Goal: Ask a question

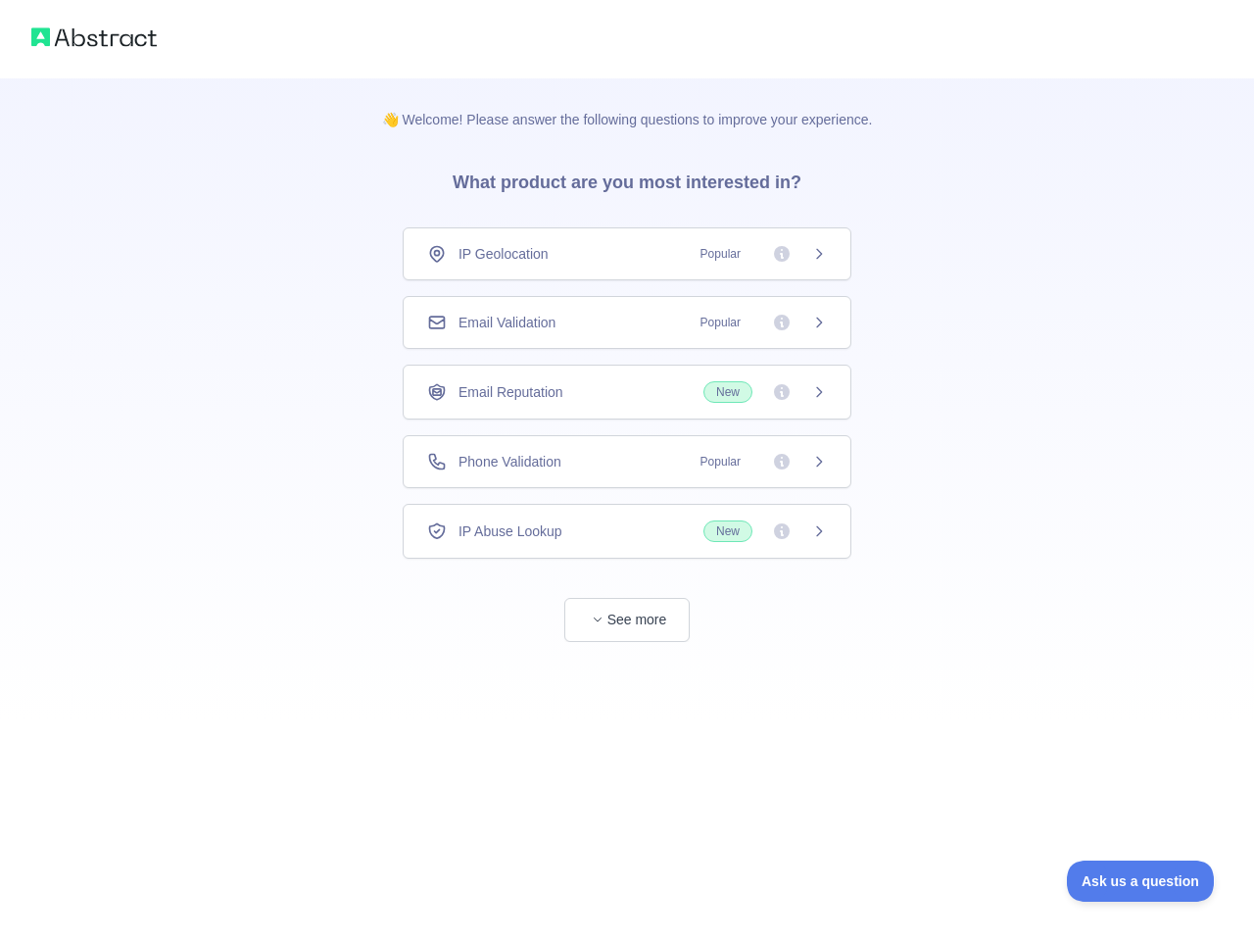
click at [627, 254] on div "IP Geolocation Popular" at bounding box center [627, 254] width 400 height 20
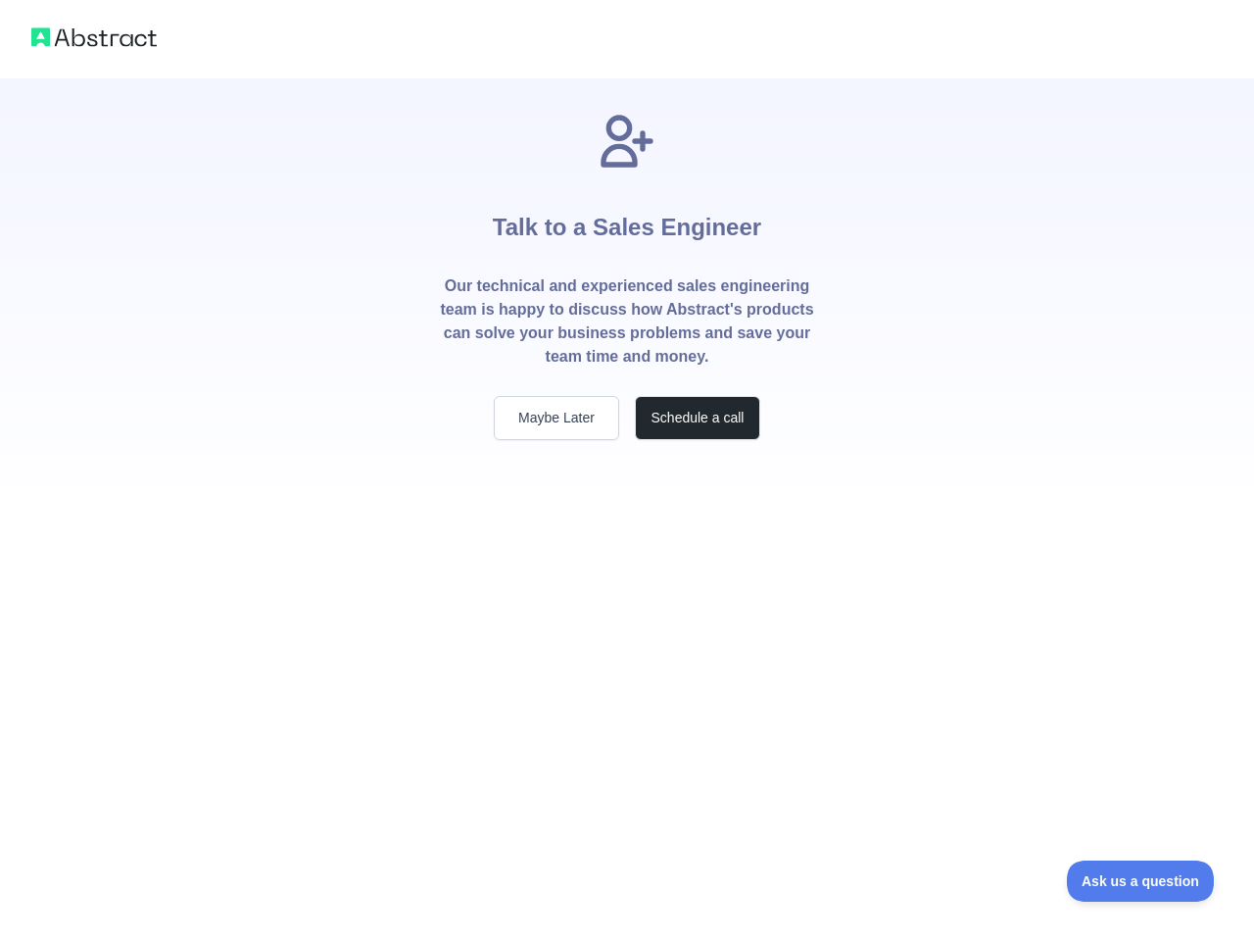
click at [627, 322] on p "Our technical and experienced sales engineering team is happy to discuss how Ab…" at bounding box center [627, 321] width 376 height 94
click at [627, 392] on div "Talk to a Sales Engineer Our technical and experienced sales engineering team i…" at bounding box center [627, 275] width 439 height 330
click at [627, 462] on div "Talk to a Sales Engineer Our technical and experienced sales engineering team i…" at bounding box center [627, 298] width 439 height 440
click at [627, 531] on div "Talk to a Sales Engineer Our technical and experienced sales engineering team i…" at bounding box center [627, 470] width 1254 height 941
click at [627, 619] on div "Talk to a Sales Engineer Our technical and experienced sales engineering team i…" at bounding box center [627, 470] width 1254 height 941
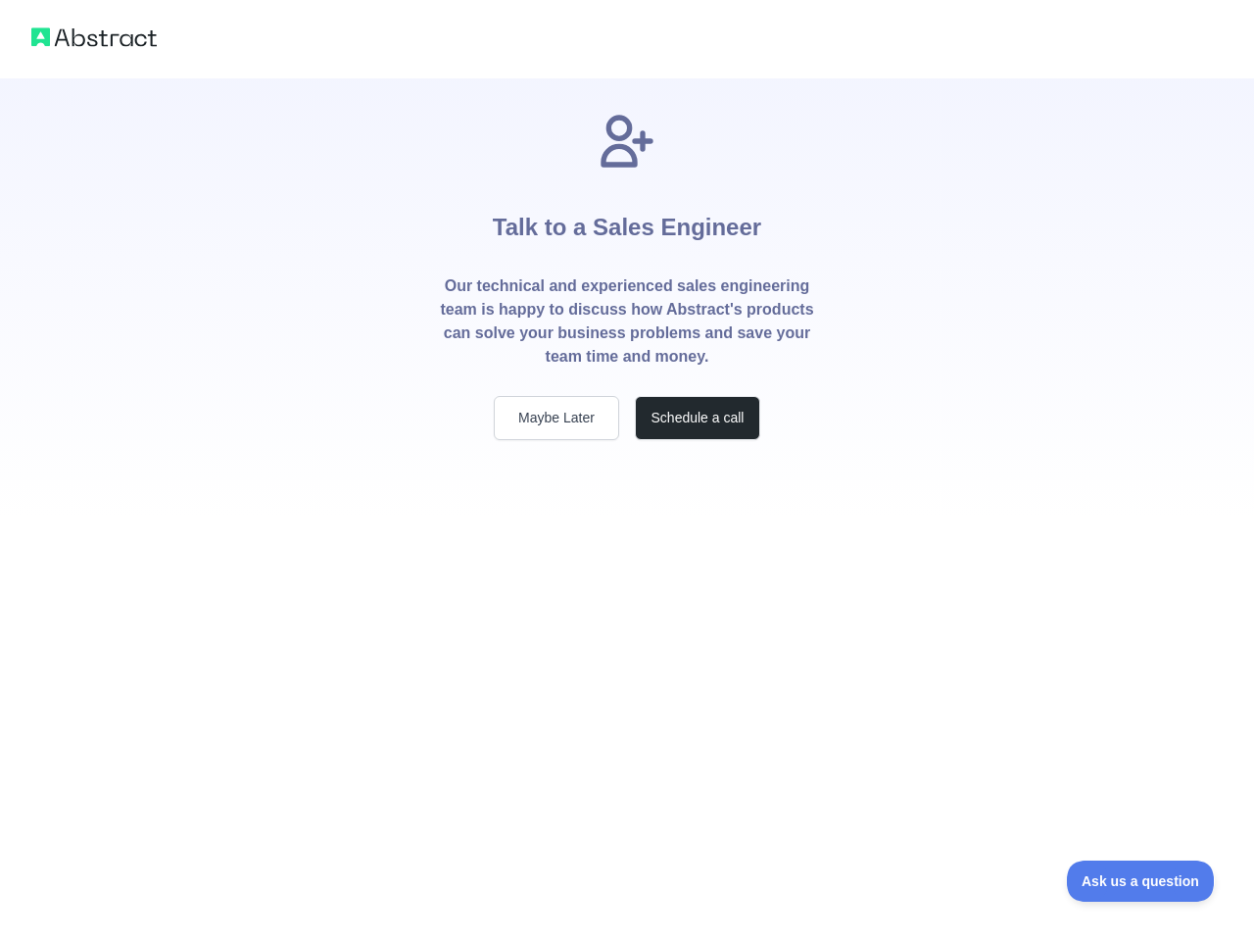
click at [1141, 881] on span "Ask us a question" at bounding box center [1140, 881] width 147 height 14
